Goal: Information Seeking & Learning: Learn about a topic

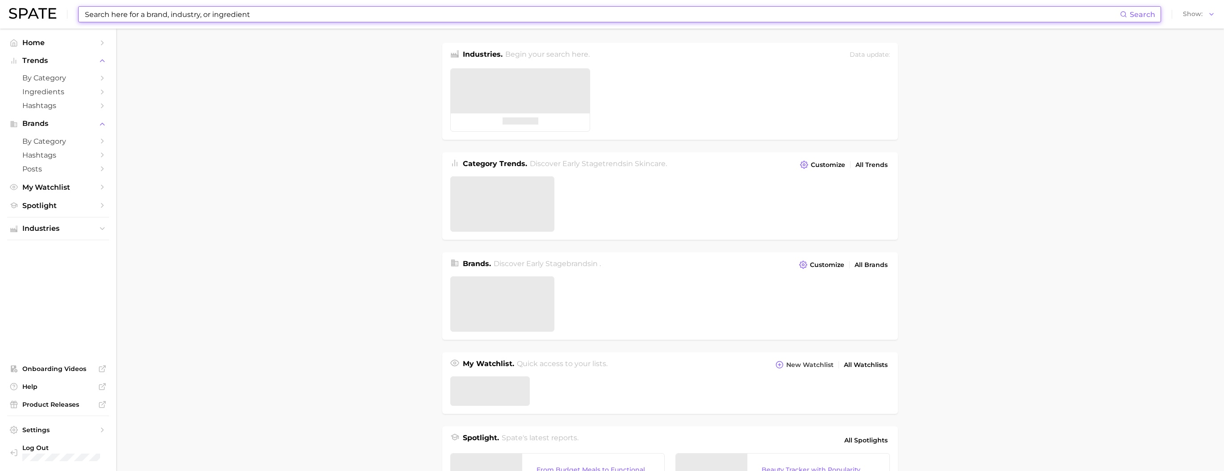
click at [358, 16] on input at bounding box center [602, 14] width 1036 height 15
type textarea "x"
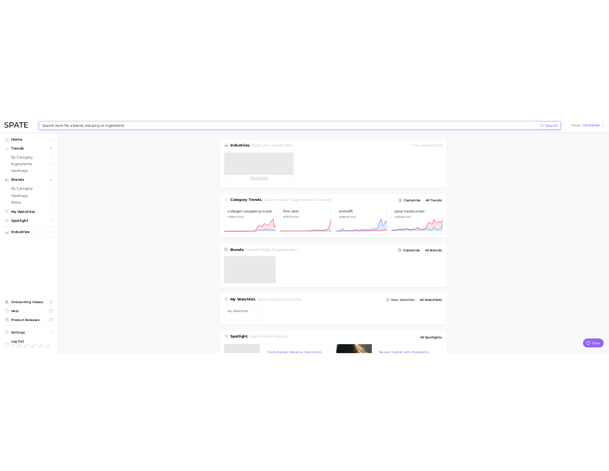
scroll to position [1325, 0]
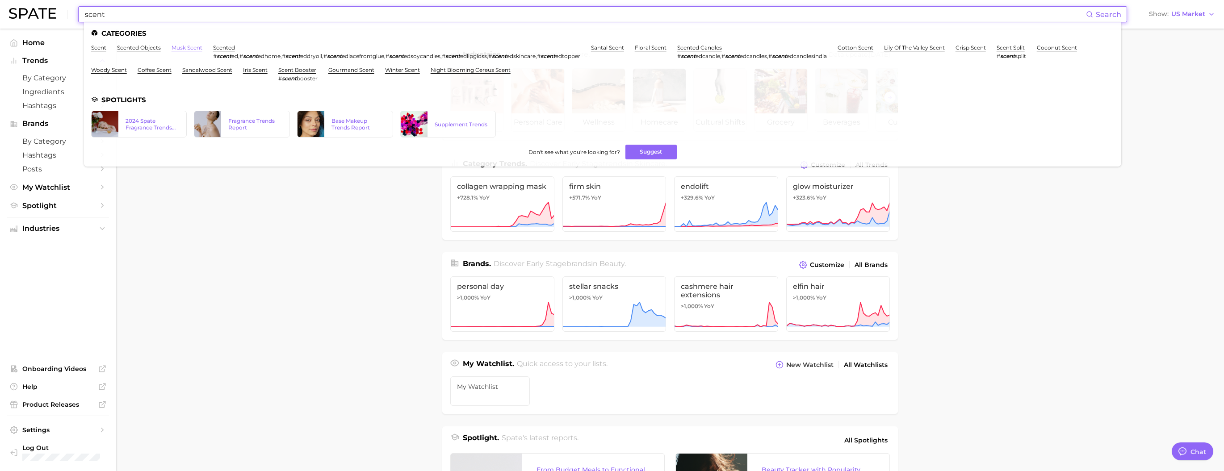
type input "scent"
click at [202, 51] on link "musk scent" at bounding box center [186, 47] width 31 height 7
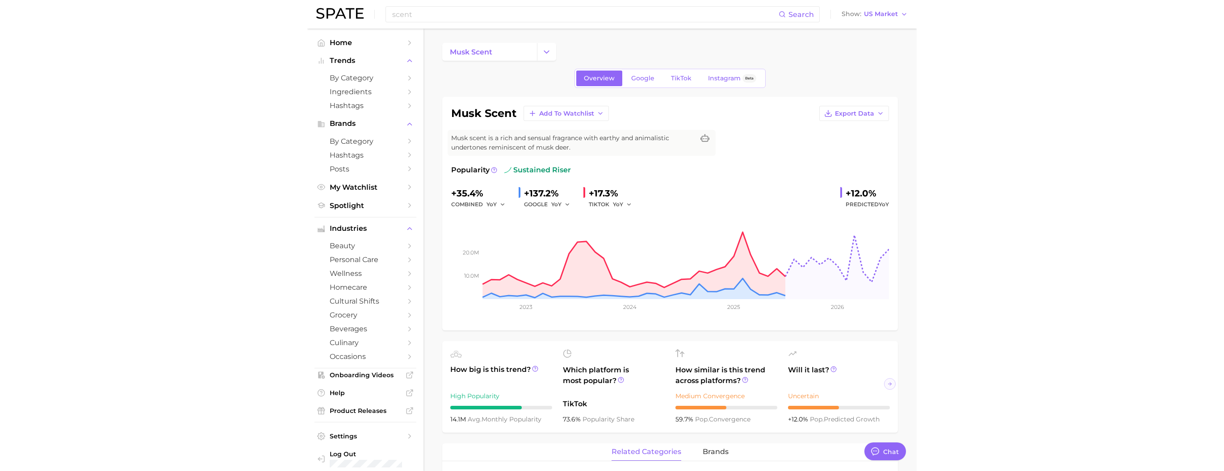
scroll to position [1325, 0]
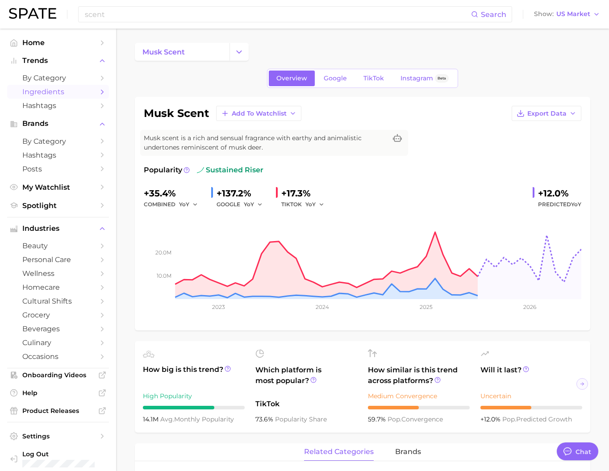
type textarea "x"
